Goal: Information Seeking & Learning: Learn about a topic

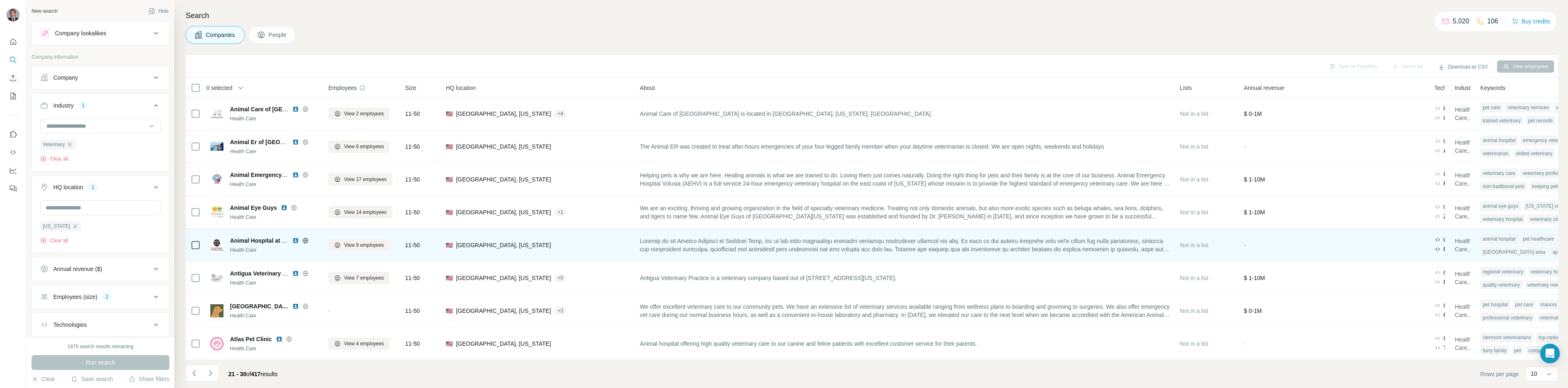
scroll to position [70, 0]
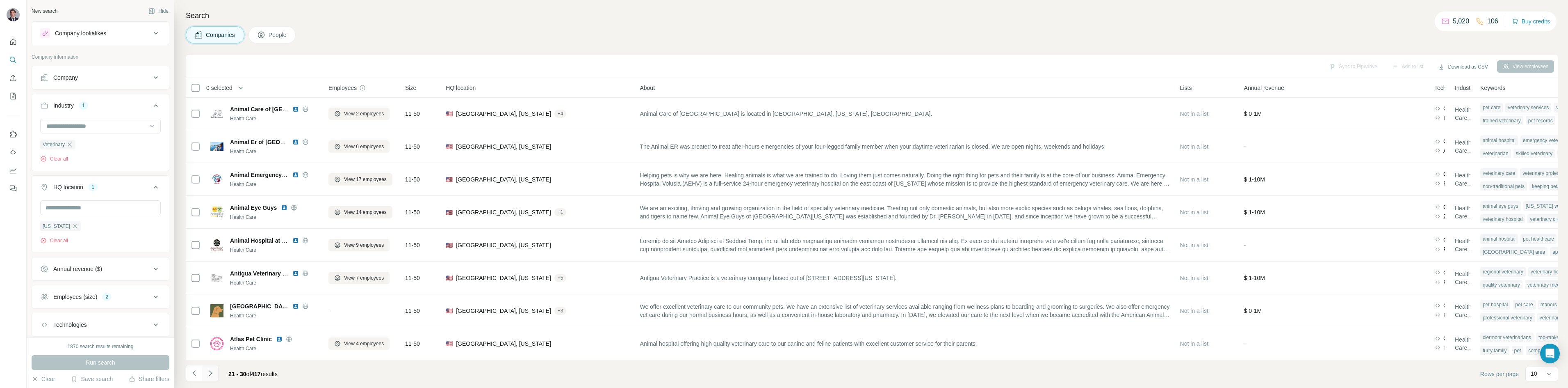
click at [207, 373] on icon "Navigate to next page" at bounding box center [210, 373] width 8 height 8
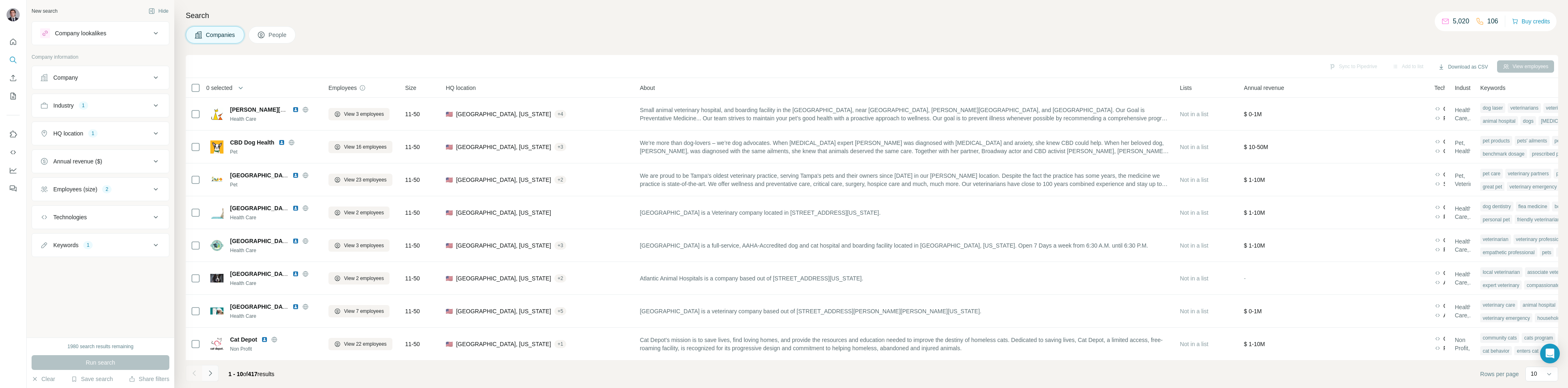
click at [215, 375] on button "Navigate to next page" at bounding box center [210, 373] width 16 height 16
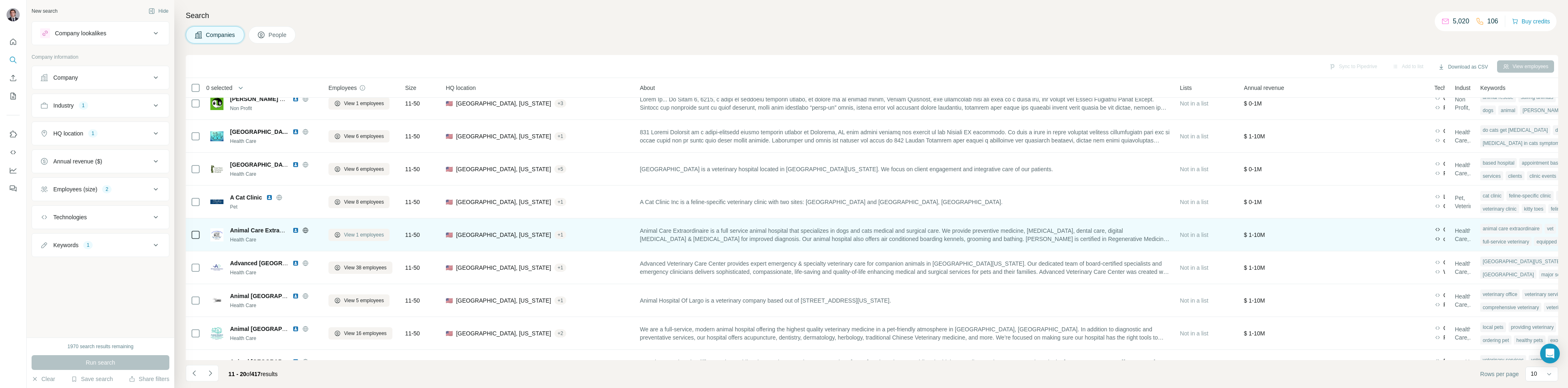
scroll to position [70, 0]
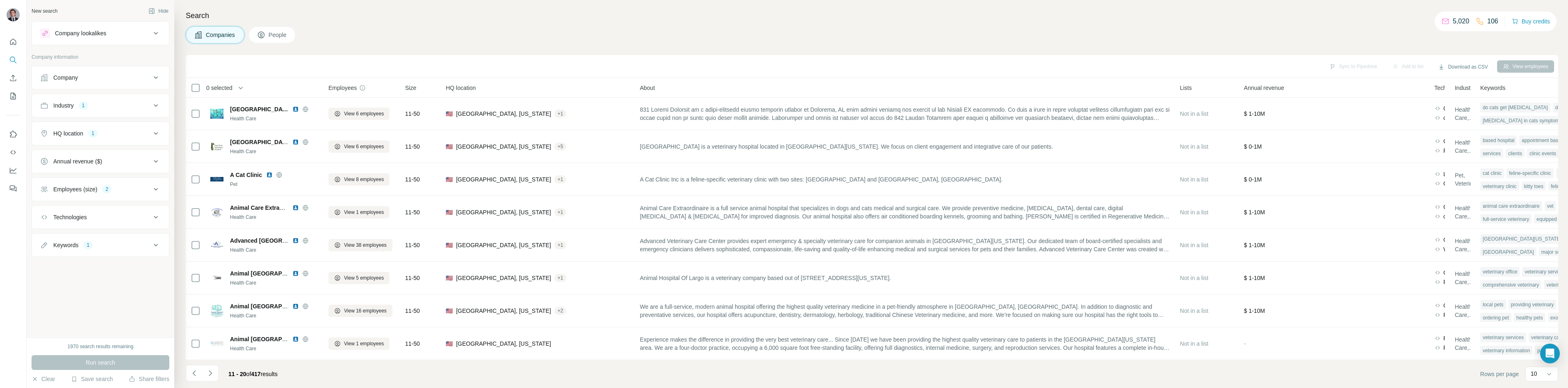
click at [164, 191] on button "Employees (size) 2" at bounding box center [100, 189] width 137 height 19
click at [47, 222] on icon at bounding box center [44, 222] width 8 height 8
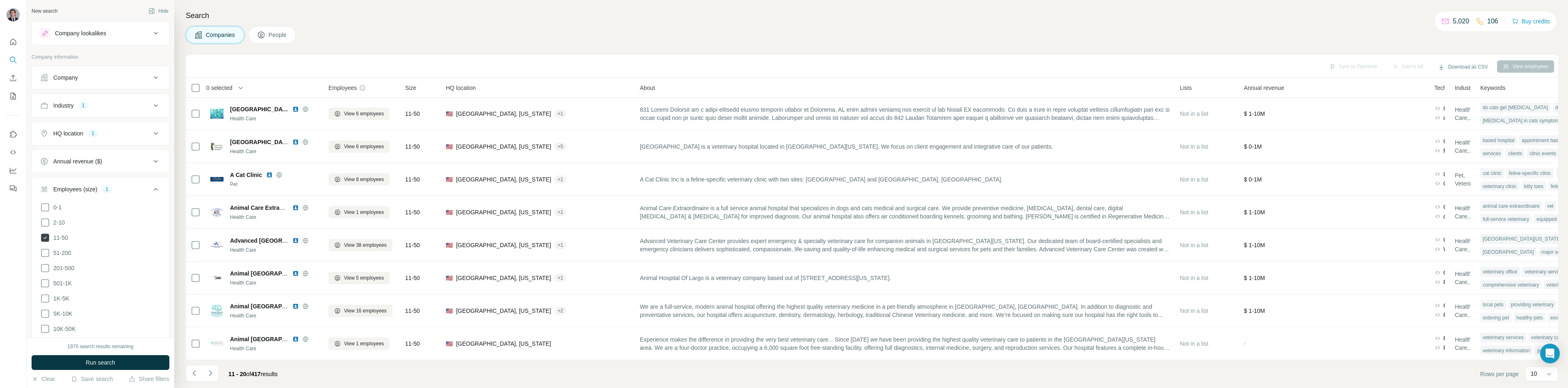
click at [46, 233] on icon at bounding box center [45, 238] width 10 height 10
click at [47, 224] on icon at bounding box center [45, 222] width 10 height 10
click at [43, 233] on icon at bounding box center [45, 238] width 10 height 10
click at [48, 253] on icon at bounding box center [45, 253] width 10 height 10
click at [46, 267] on icon at bounding box center [45, 268] width 10 height 10
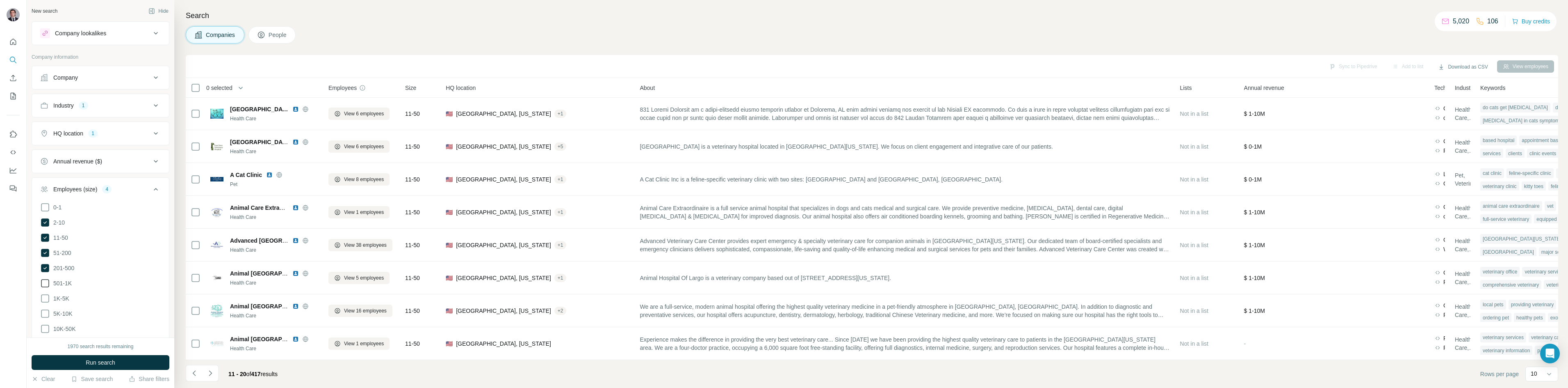
click at [41, 281] on icon at bounding box center [45, 283] width 10 height 10
click at [60, 361] on button "Run search" at bounding box center [100, 362] width 138 height 15
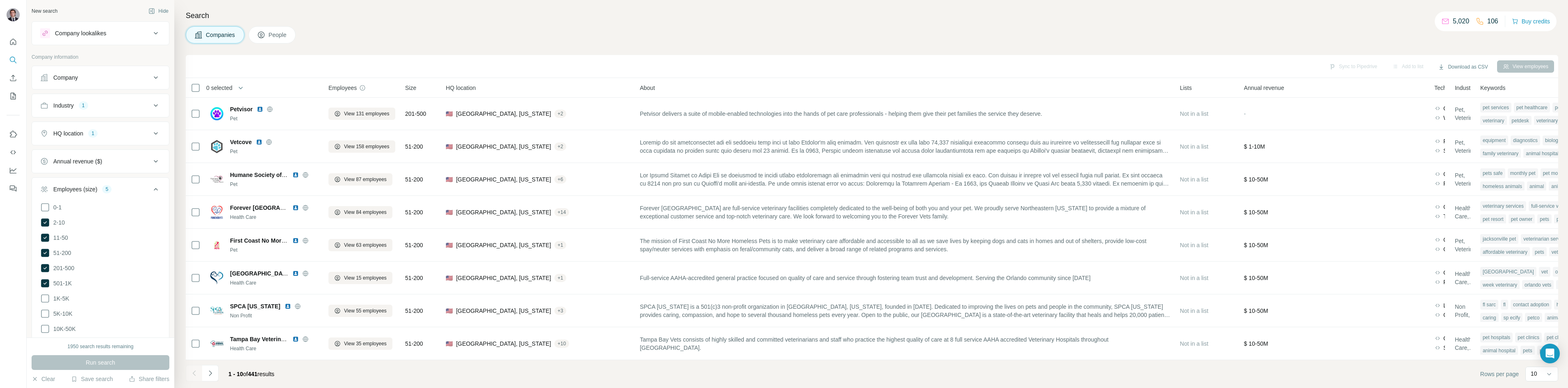
click at [144, 186] on div "Employees (size) 5" at bounding box center [96, 189] width 111 height 8
click at [95, 220] on div "Technologies" at bounding box center [96, 217] width 111 height 8
click at [136, 222] on button "Technologies" at bounding box center [100, 219] width 137 height 23
click at [132, 247] on div "Keywords 1" at bounding box center [96, 244] width 111 height 8
click at [142, 246] on div "Keywords 1" at bounding box center [96, 244] width 111 height 8
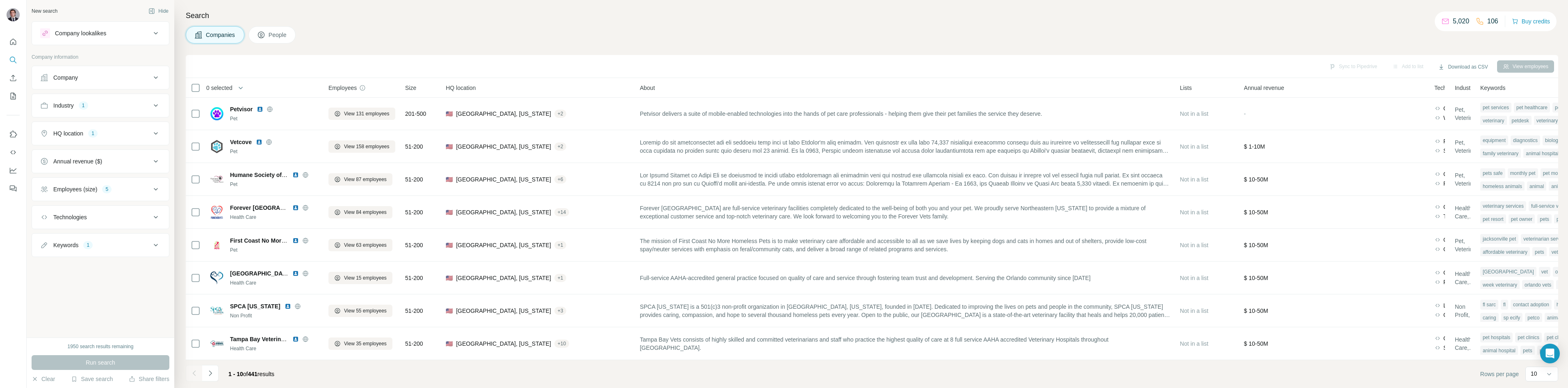
click at [159, 248] on icon at bounding box center [156, 245] width 10 height 10
click at [89, 267] on input "text" at bounding box center [92, 266] width 104 height 15
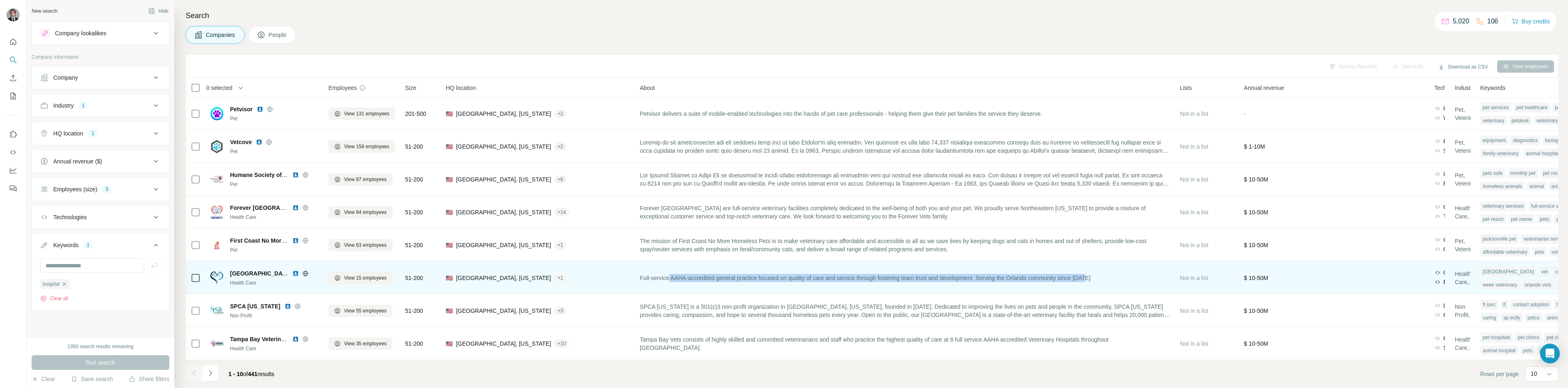
drag, startPoint x: 672, startPoint y: 273, endPoint x: 1121, endPoint y: 274, distance: 449.0
click at [1121, 274] on div "Full-service AAHA-accredited general practice focused on quality of care and se…" at bounding box center [905, 277] width 530 height 23
click at [306, 270] on icon at bounding box center [305, 273] width 2 height 5
